Goal: Information Seeking & Learning: Learn about a topic

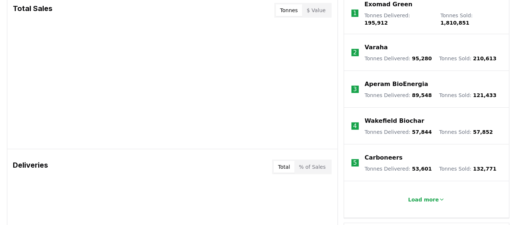
scroll to position [470, 0]
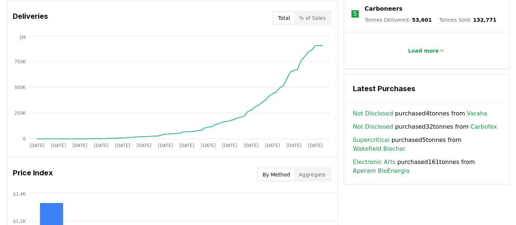
drag, startPoint x: 412, startPoint y: 155, endPoint x: 351, endPoint y: 142, distance: 63.0
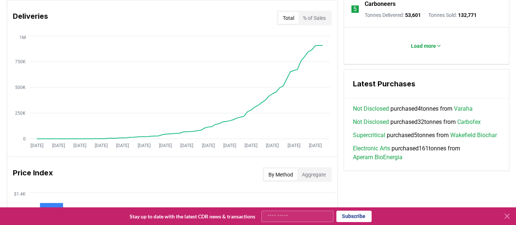
click at [357, 144] on link "Electronic Arts" at bounding box center [371, 148] width 37 height 9
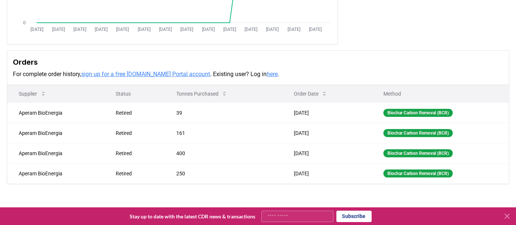
scroll to position [183, 0]
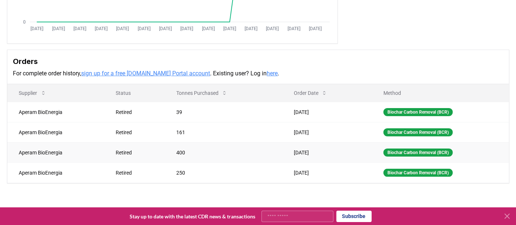
click at [282, 144] on td "[DATE]" at bounding box center [327, 152] width 90 height 20
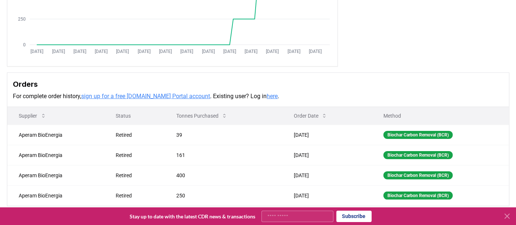
scroll to position [163, 0]
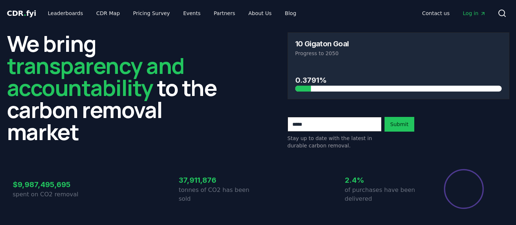
scroll to position [470, 0]
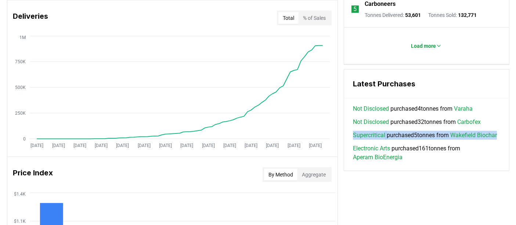
drag, startPoint x: 407, startPoint y: 132, endPoint x: 347, endPoint y: 121, distance: 60.8
click at [347, 121] on div "Not Disclosed purchased 4 tonnes from Varaha Not Disclosed purchased 32 tonnes …" at bounding box center [426, 137] width 165 height 66
copy span "Supercritical purchased 5 tonnes from Wakefield Biochar"
click at [370, 131] on link "Supercritical" at bounding box center [369, 135] width 32 height 9
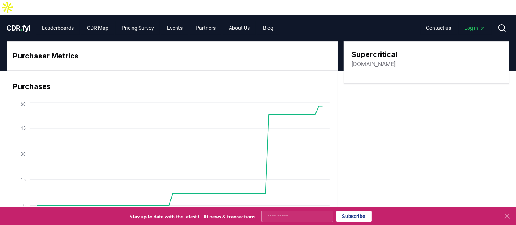
click at [367, 60] on link "[DOMAIN_NAME]" at bounding box center [374, 64] width 44 height 9
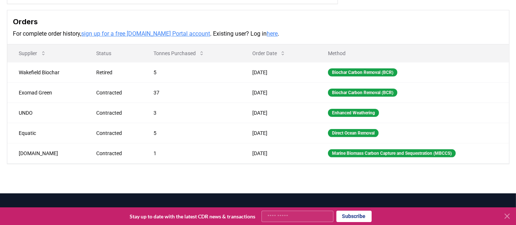
scroll to position [222, 0]
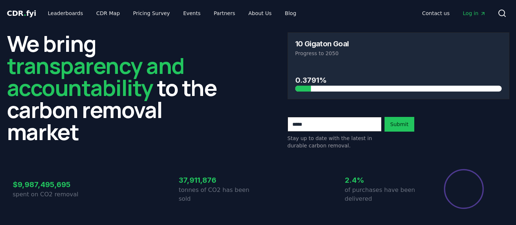
scroll to position [470, 0]
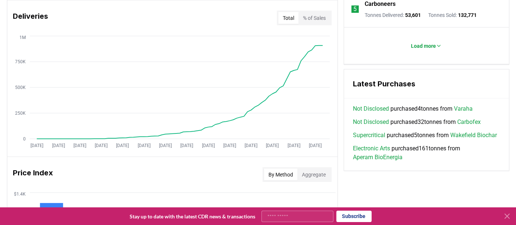
click at [476, 118] on link "Carbofex" at bounding box center [469, 122] width 24 height 9
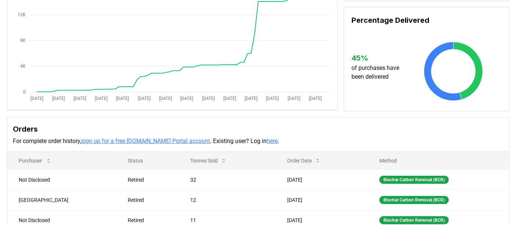
scroll to position [103, 0]
